Goal: Task Accomplishment & Management: Use online tool/utility

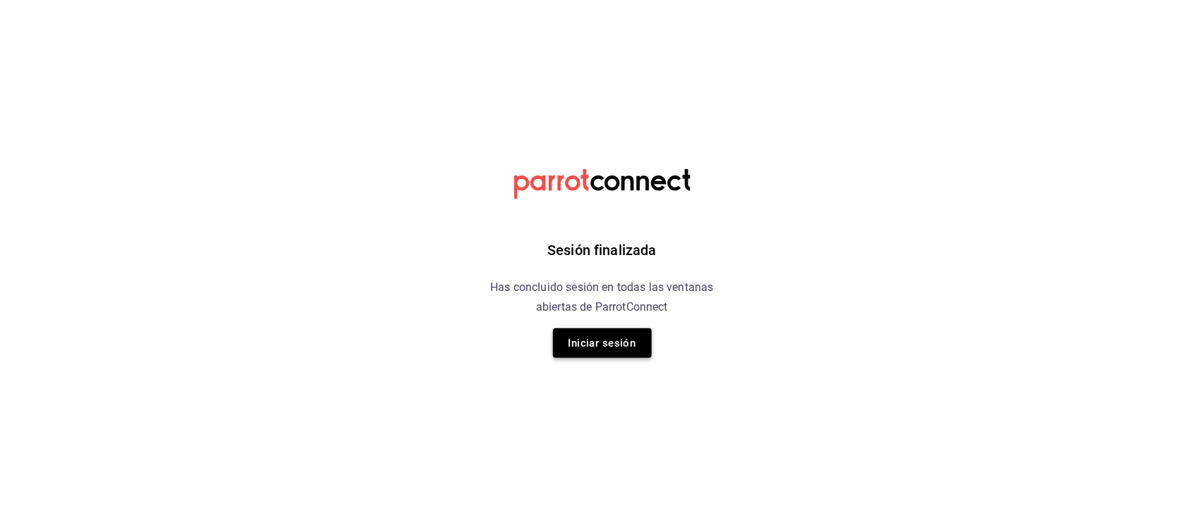
click at [622, 331] on button "Iniciar sesión" at bounding box center [602, 344] width 99 height 30
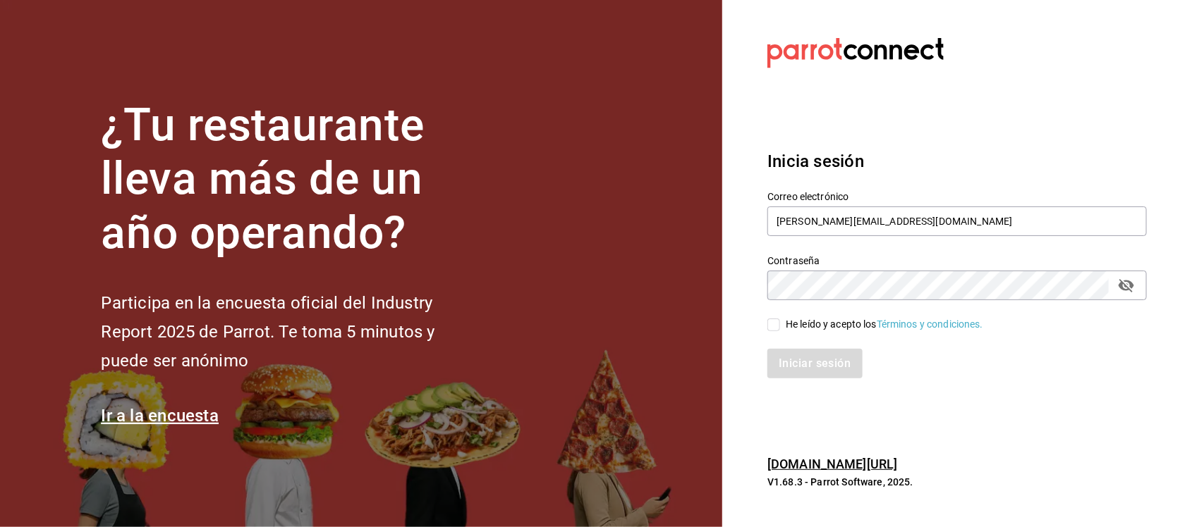
click at [779, 324] on input "He leído y acepto los Términos y condiciones." at bounding box center [773, 325] width 13 height 13
checkbox input "true"
click at [809, 363] on button "Iniciar sesión" at bounding box center [815, 364] width 96 height 30
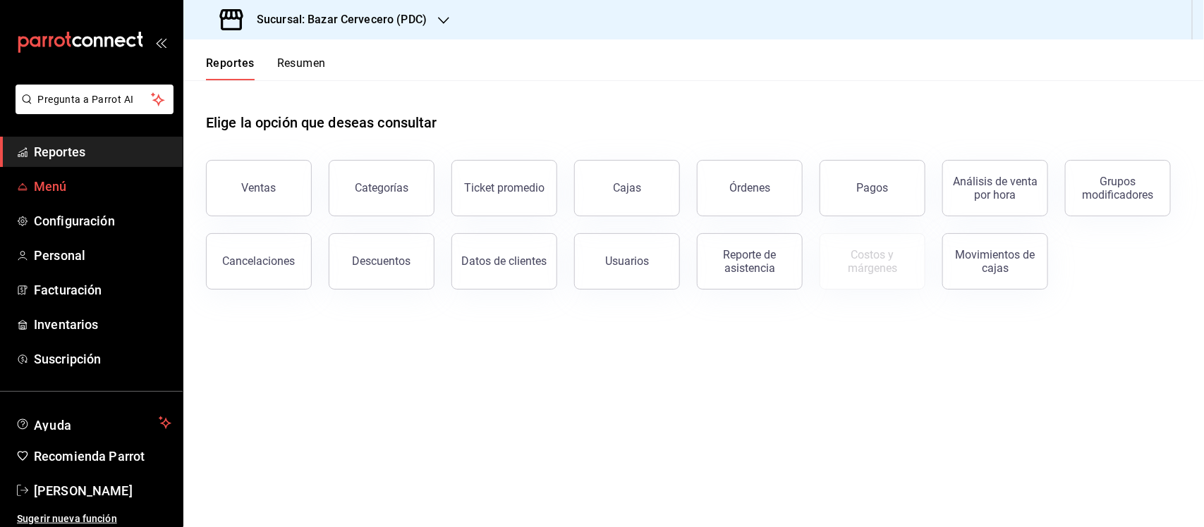
click at [71, 185] on span "Menú" at bounding box center [102, 186] width 137 height 19
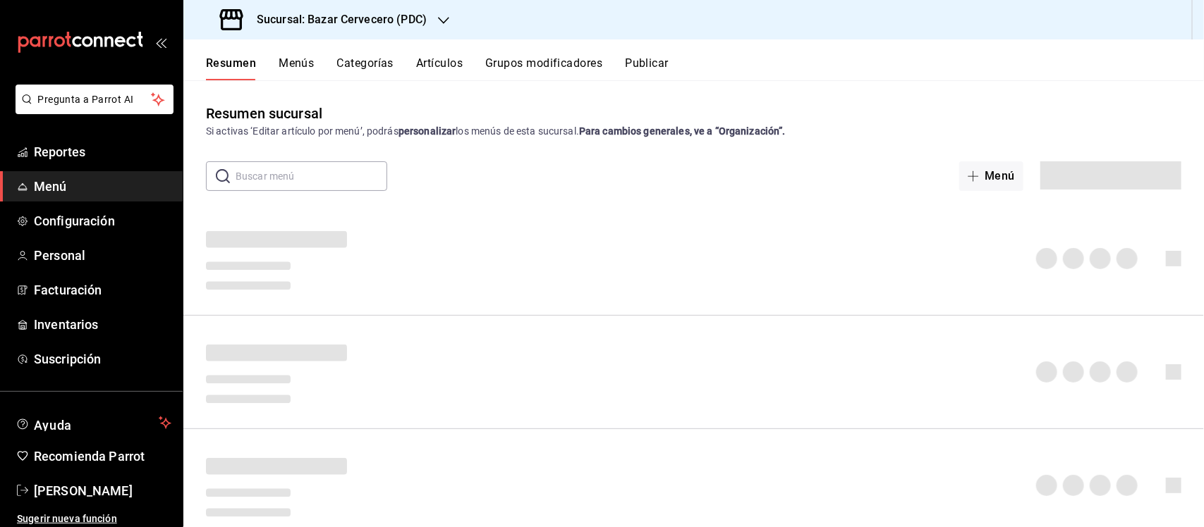
click at [263, 170] on input "text" at bounding box center [311, 176] width 152 height 28
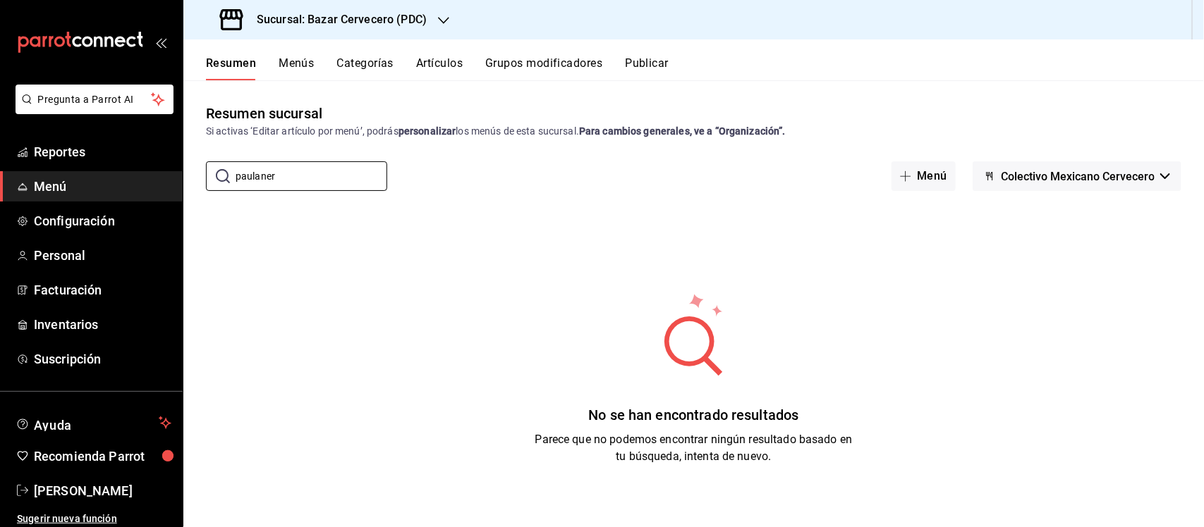
type input "paulaner"
click at [439, 56] on button "Artículos" at bounding box center [439, 68] width 47 height 24
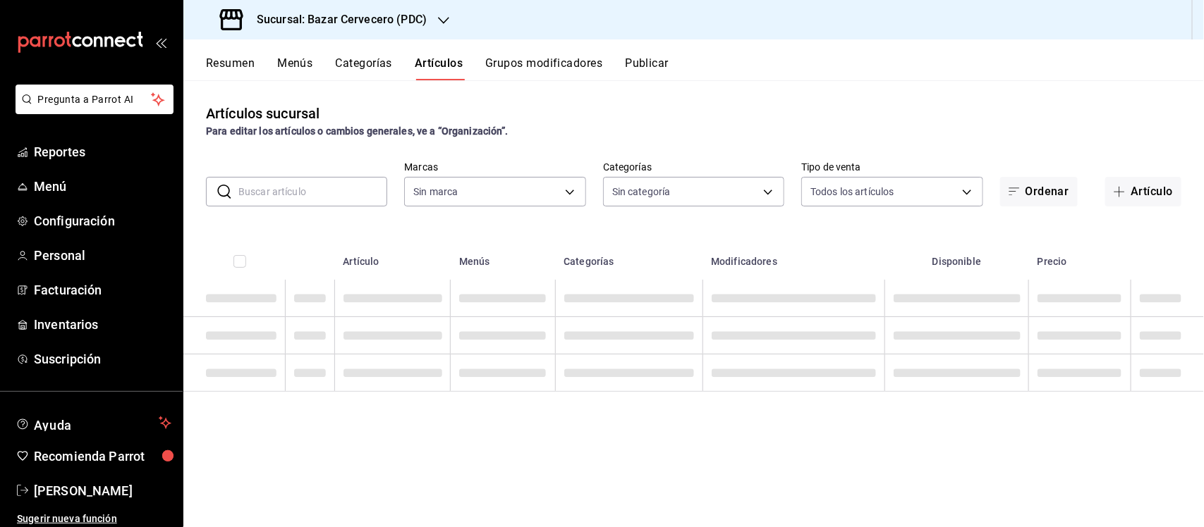
click at [337, 188] on input "text" at bounding box center [312, 192] width 149 height 28
type input "0f79da63-a313-4113-8774-38cc75779f42"
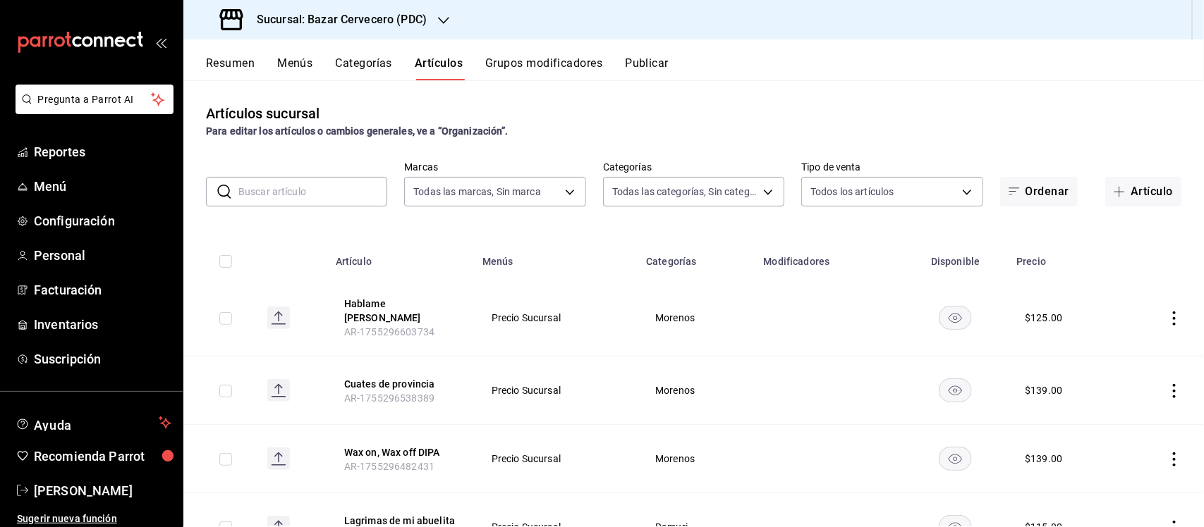
type input "6ed2e169-feeb-43b4-a8d1-1f4ed710bcb0,01e32ac7-f575-41d7-a4a4-e11d2a33e0e1,09d1e…"
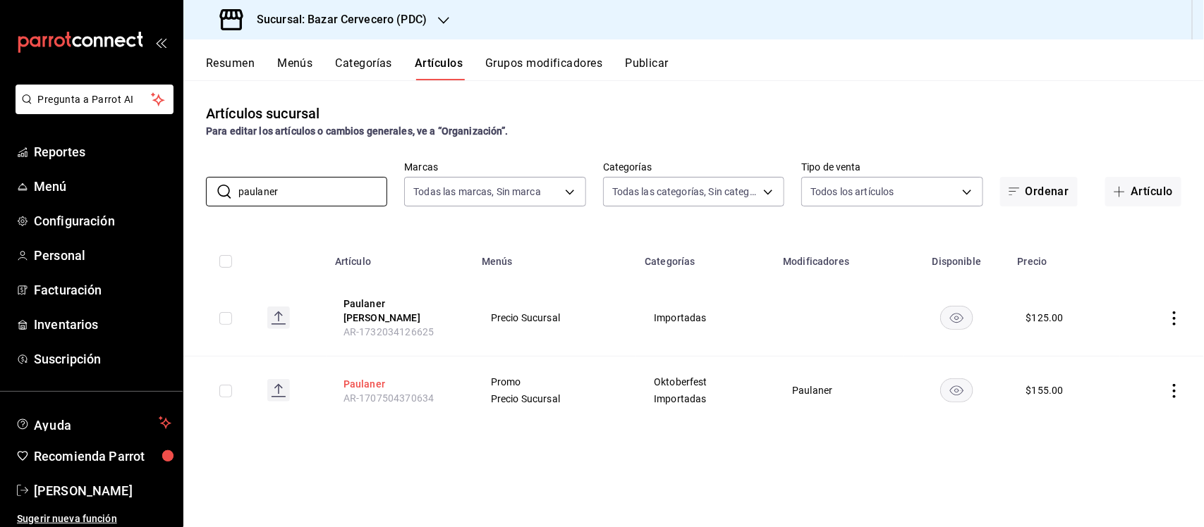
type input "paulaner"
click at [369, 383] on button "Paulaner" at bounding box center [399, 384] width 113 height 14
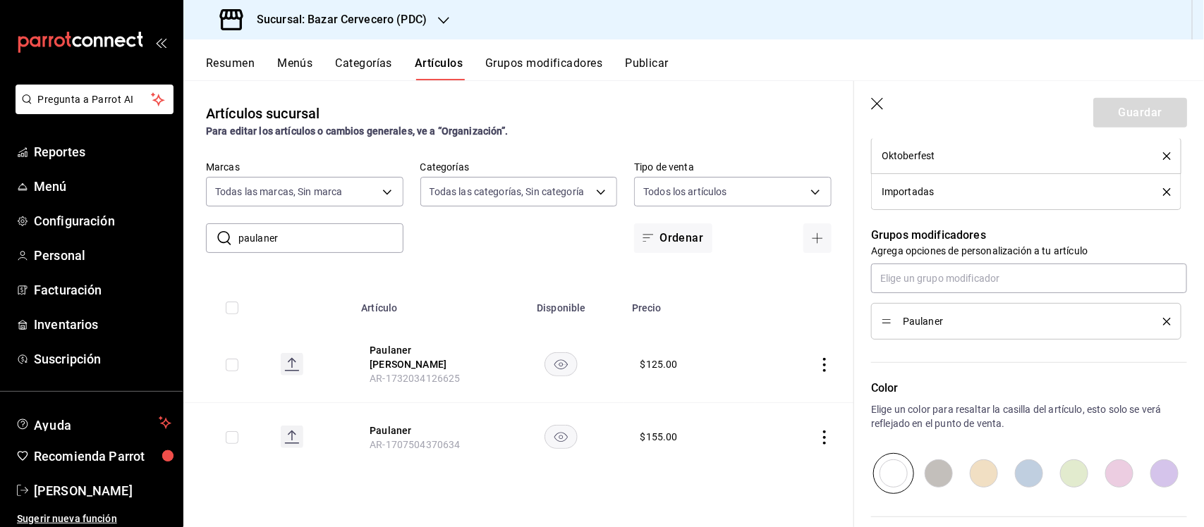
scroll to position [617, 0]
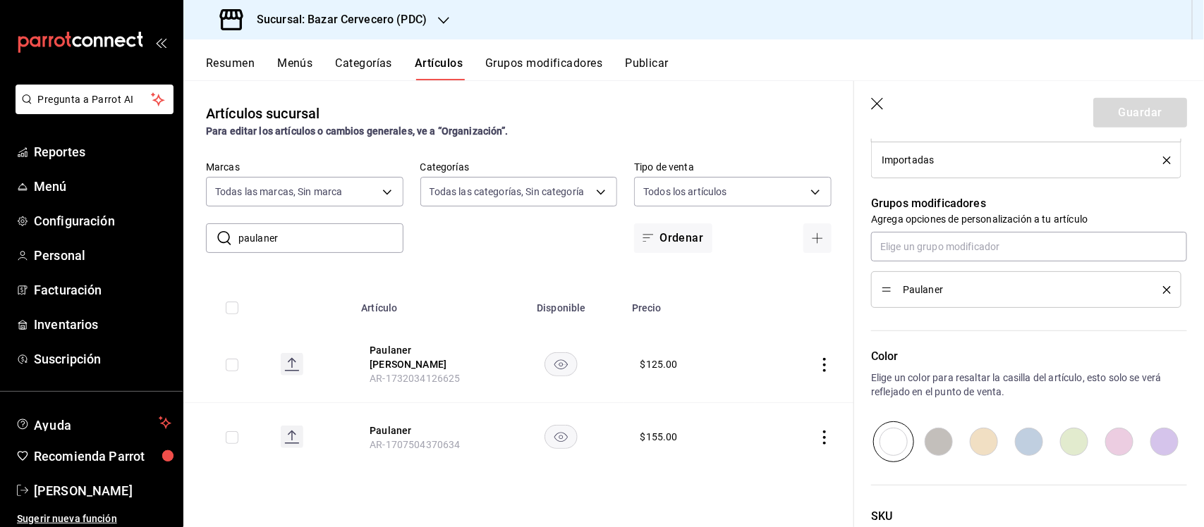
click at [564, 61] on button "Grupos modificadores" at bounding box center [543, 68] width 117 height 24
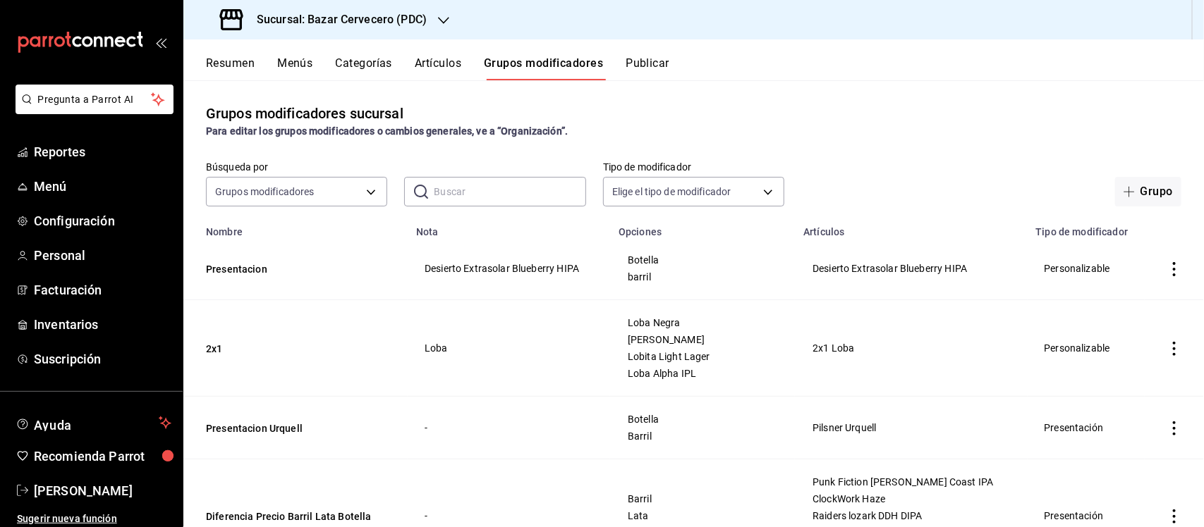
click at [463, 185] on input "text" at bounding box center [510, 192] width 152 height 28
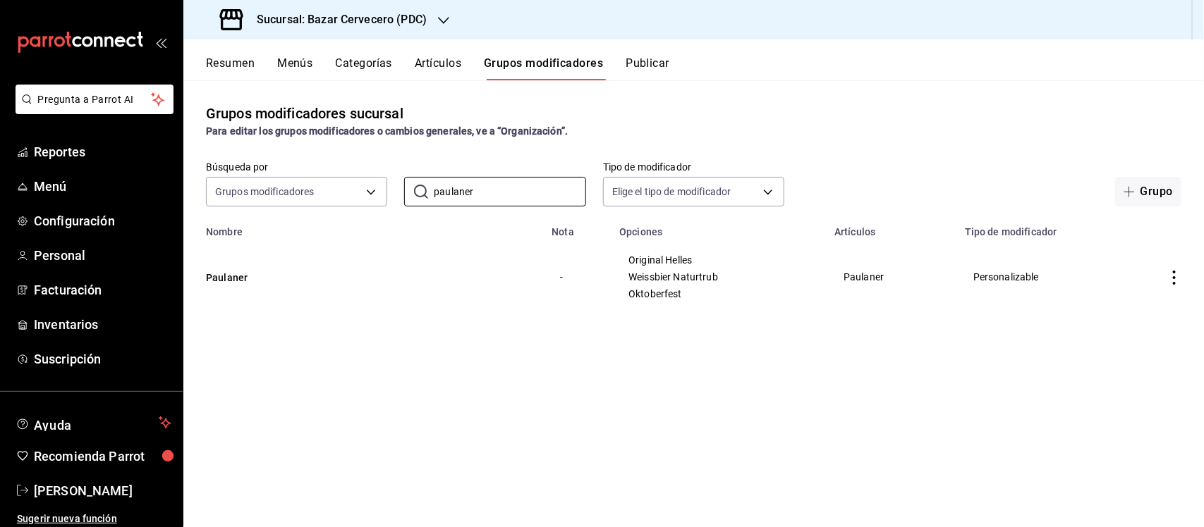
type input "paulaner"
click at [1175, 282] on icon "actions" at bounding box center [1174, 278] width 14 height 14
click at [1153, 308] on li "Editar" at bounding box center [1119, 311] width 85 height 29
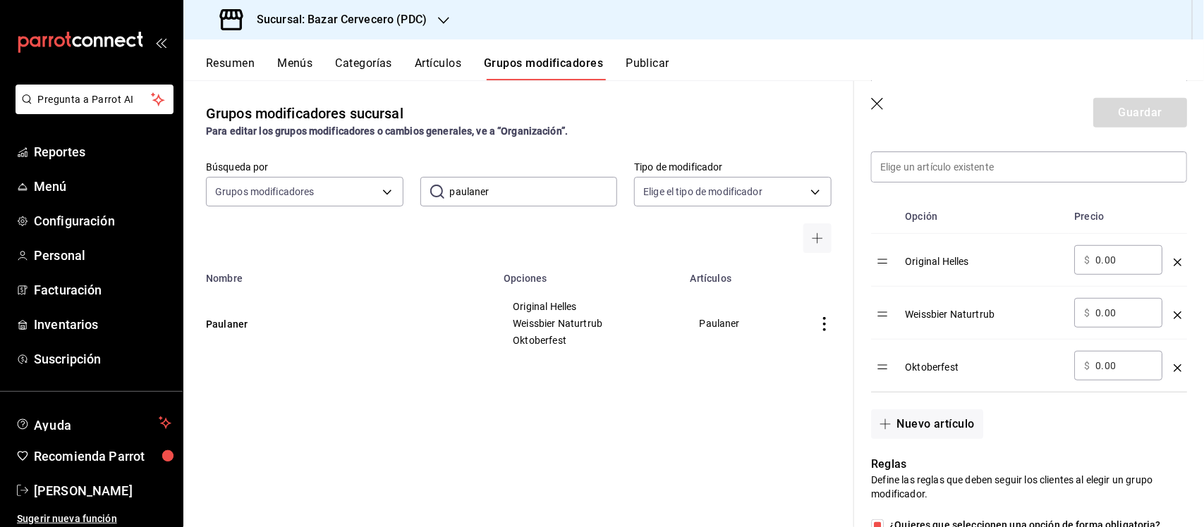
scroll to position [441, 0]
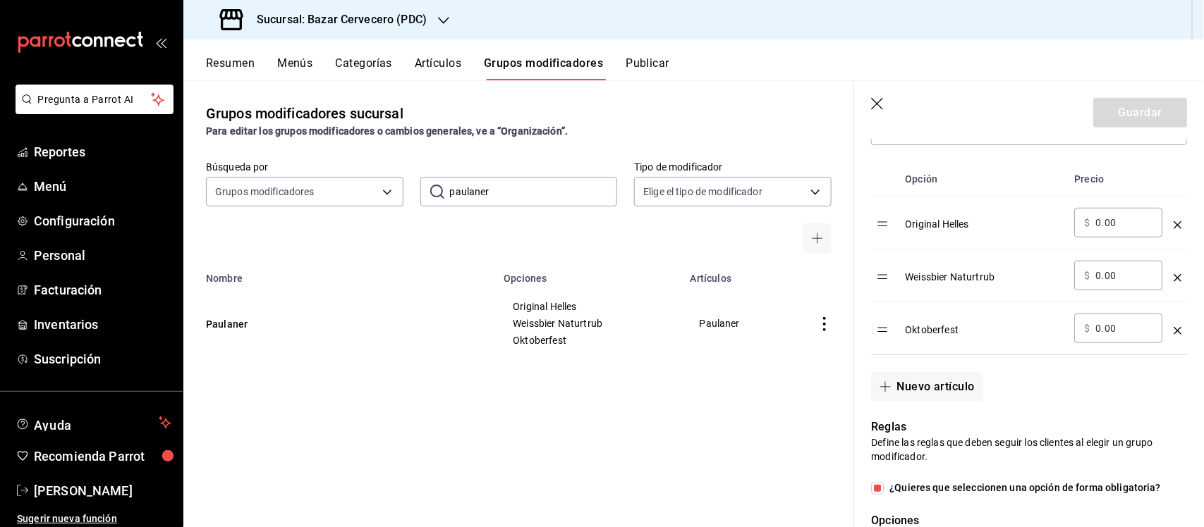
click at [883, 95] on header "Guardar" at bounding box center [1029, 110] width 350 height 58
click at [882, 103] on icon "button" at bounding box center [878, 105] width 14 height 14
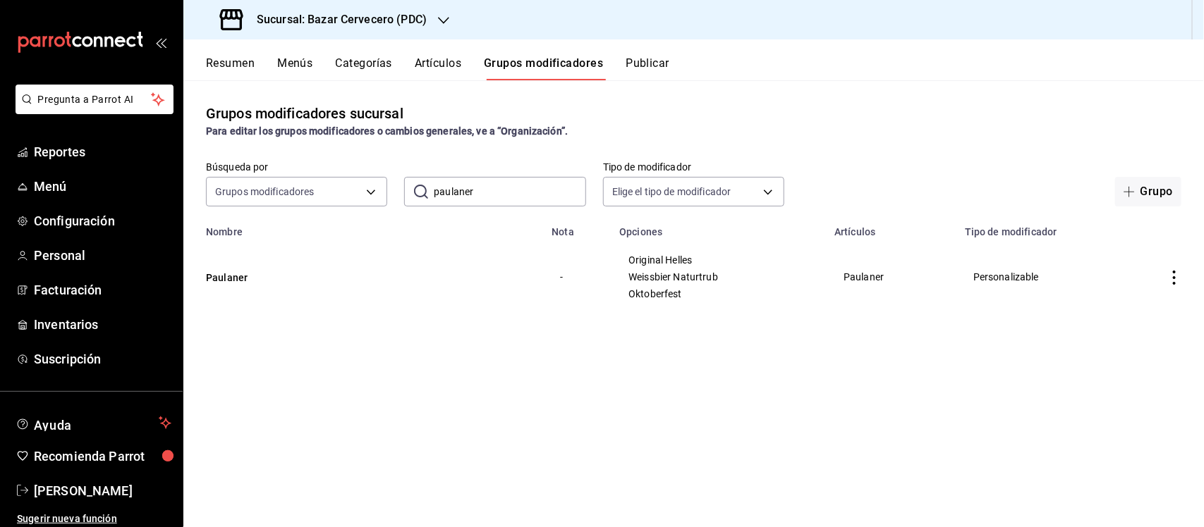
click at [419, 59] on button "Artículos" at bounding box center [438, 68] width 47 height 24
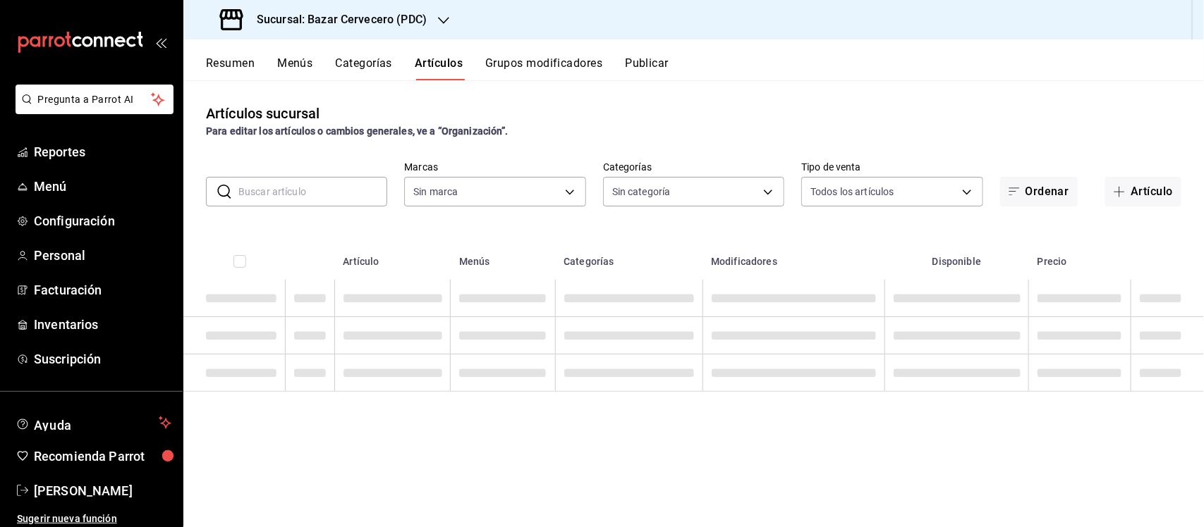
click at [349, 187] on input "text" at bounding box center [312, 192] width 149 height 28
type input "0f79da63-a313-4113-8774-38cc75779f42"
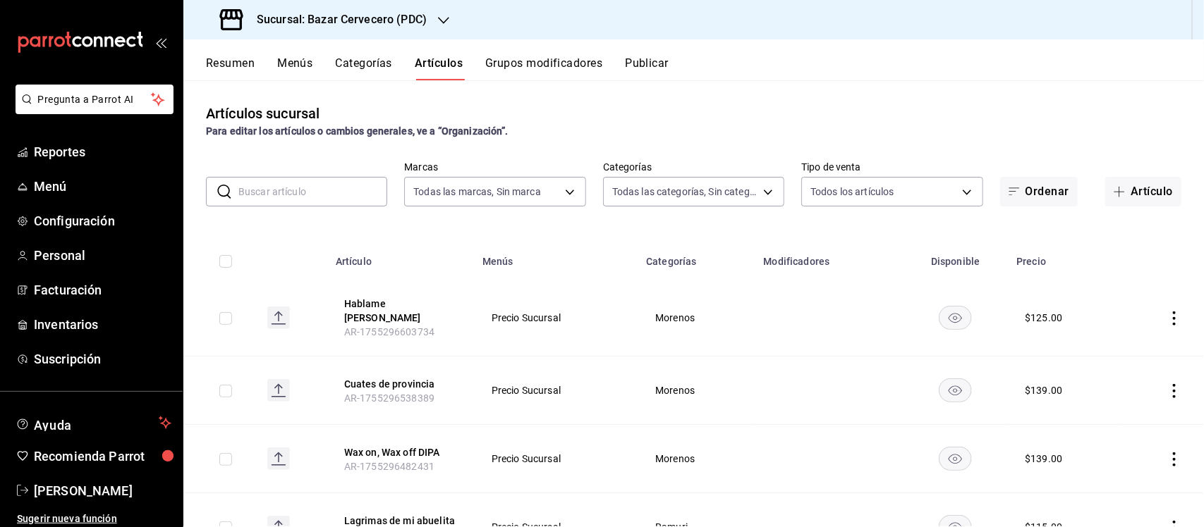
type input "6ed2e169-feeb-43b4-a8d1-1f4ed710bcb0,01e32ac7-f575-41d7-a4a4-e11d2a33e0e1,09d1e…"
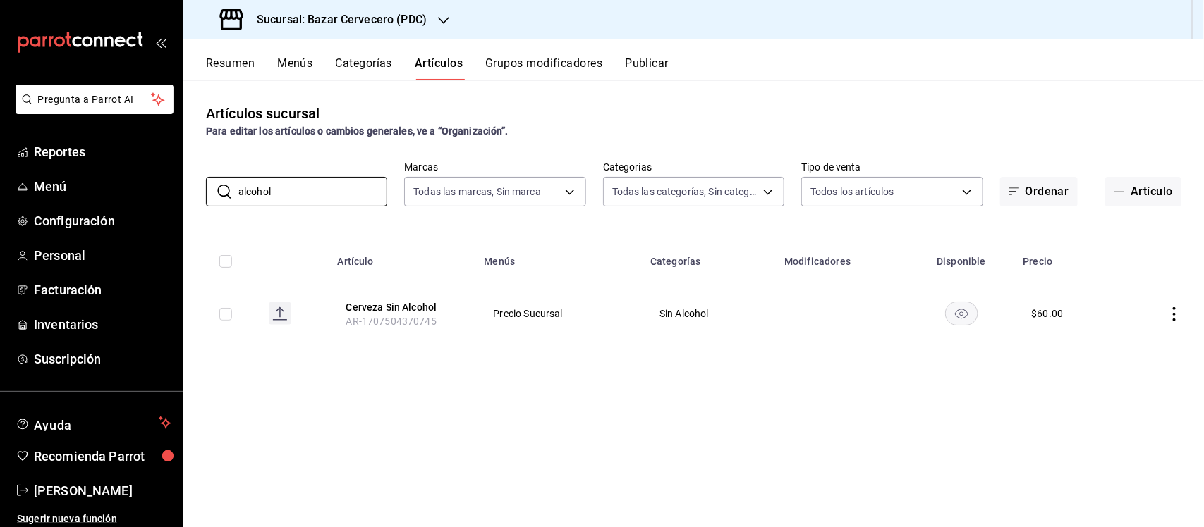
click at [1174, 311] on icon "actions" at bounding box center [1174, 314] width 14 height 14
click at [305, 188] on div at bounding box center [602, 263] width 1204 height 527
click at [305, 188] on body "Pregunta a Parrot AI Reportes Menú Configuración Personal Facturación Inventari…" at bounding box center [602, 263] width 1204 height 527
click at [305, 188] on input "alcohol" at bounding box center [312, 192] width 149 height 28
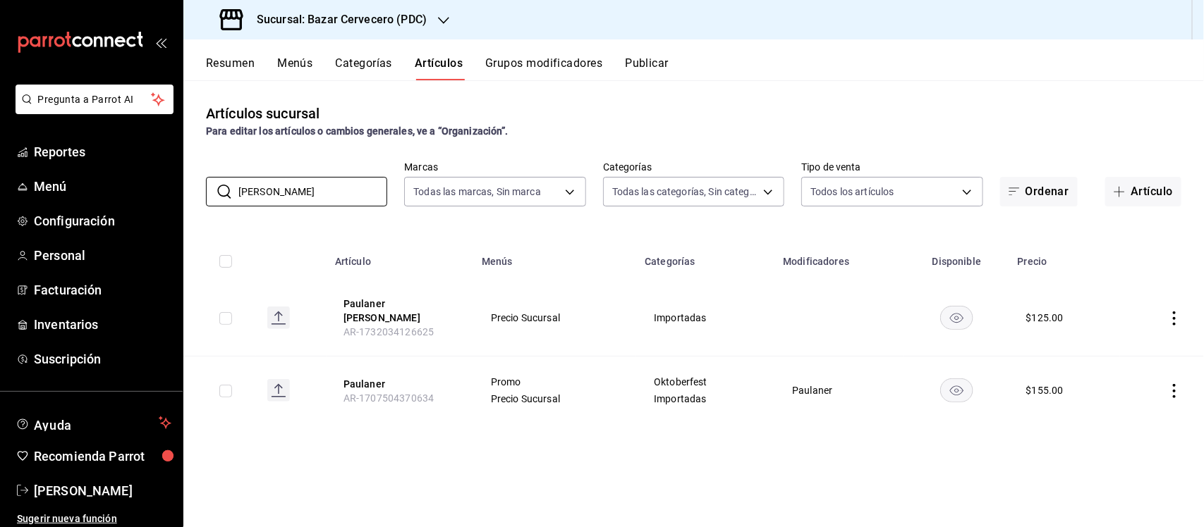
type input "paula"
click at [434, 15] on div "Sucursal: Bazar Cervecero (PDC)" at bounding box center [325, 19] width 260 height 39
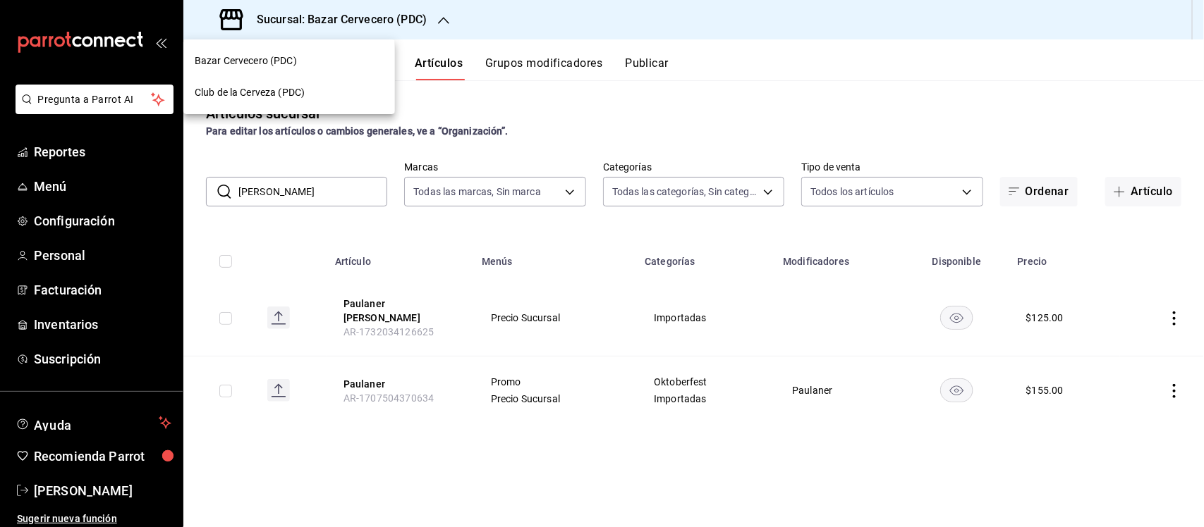
click at [302, 82] on div "Club de la Cerveza (PDC)" at bounding box center [289, 93] width 212 height 32
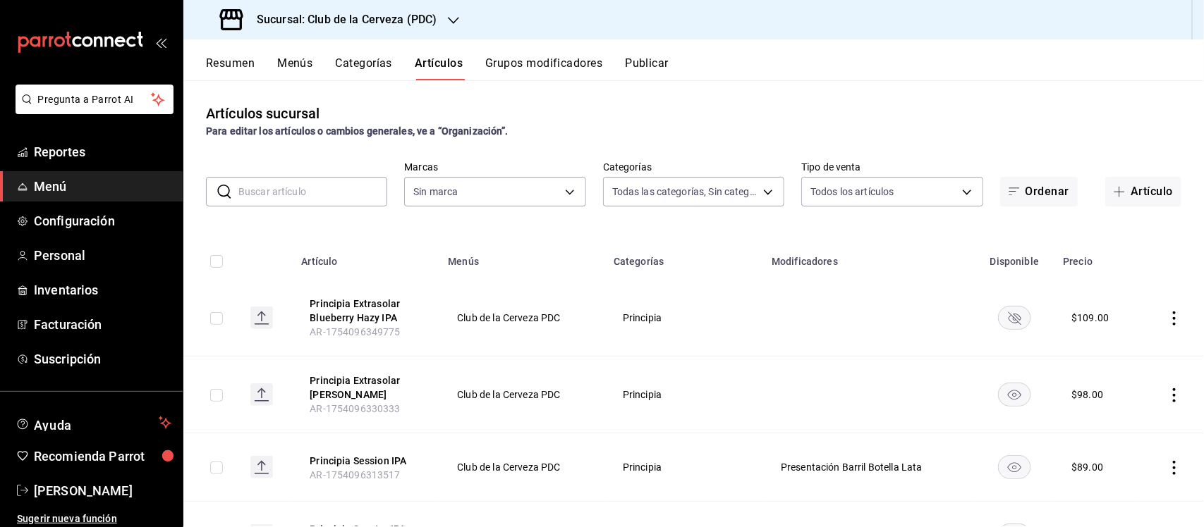
type input "45d8c1d5-9479-4238-aecb-adf5feb43ad5,656317c5-d803-401d-a5b6-681ea162b581,51d46…"
type input "fbe637ac-66ad-4202-895b-0eb83fea6a9d"
click at [360, 185] on input "text" at bounding box center [312, 192] width 149 height 28
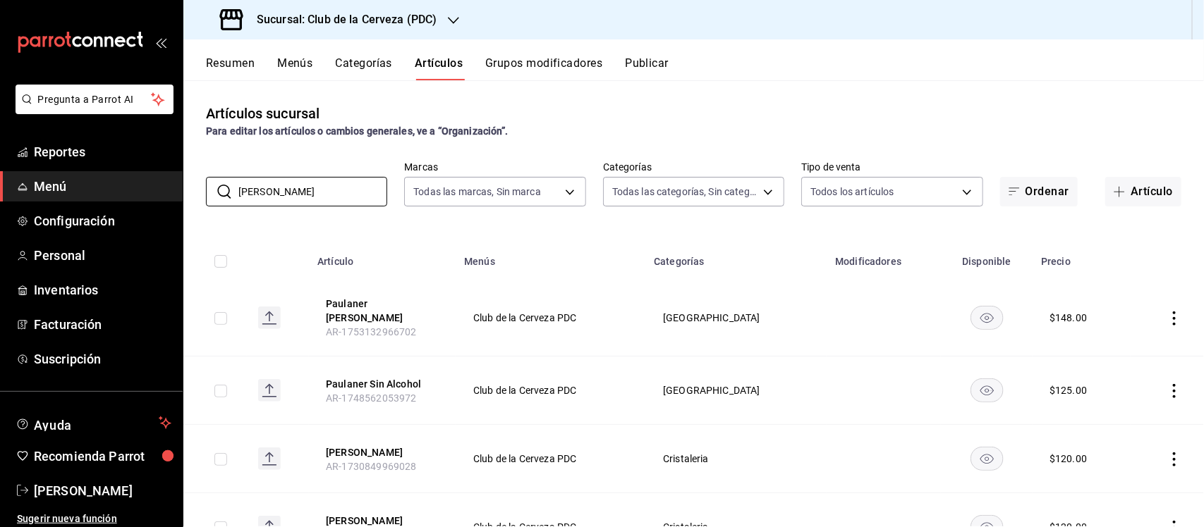
type input "paula"
click at [363, 143] on div "Artículos sucursal Para editar los artículos o cambios generales, ve a “Organiz…" at bounding box center [693, 303] width 1020 height 446
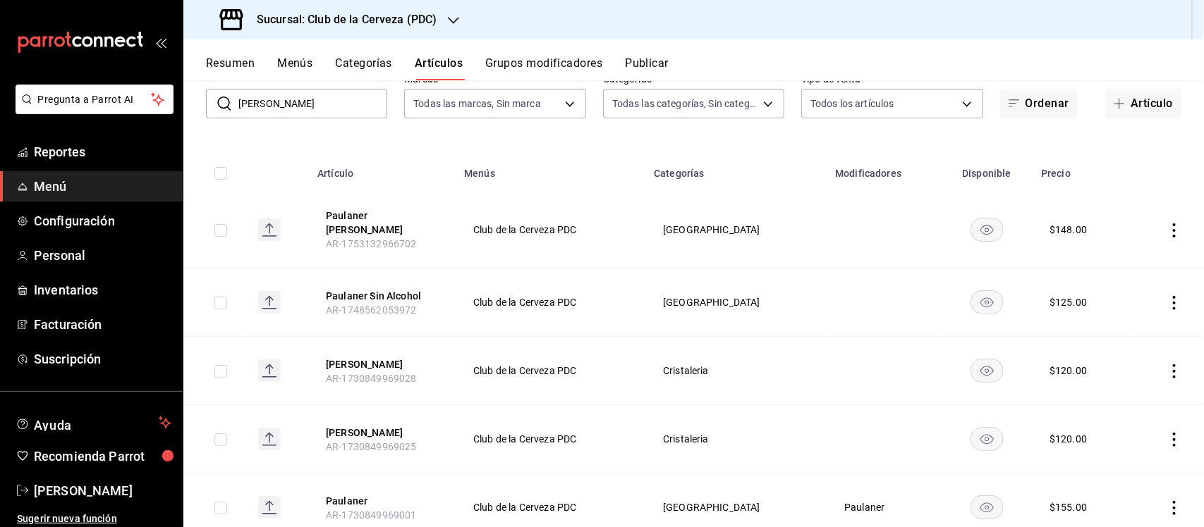
scroll to position [128, 0]
